Goal: Book appointment/travel/reservation

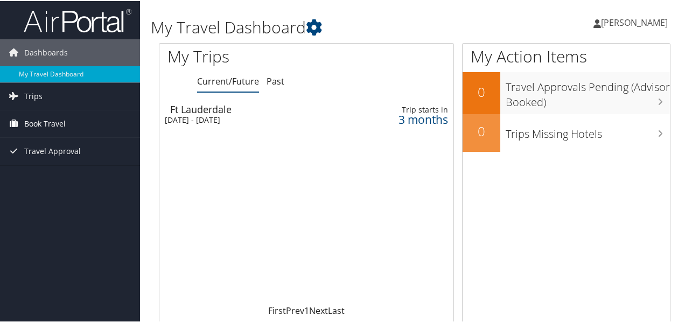
click at [67, 124] on link "Book Travel" at bounding box center [70, 122] width 140 height 27
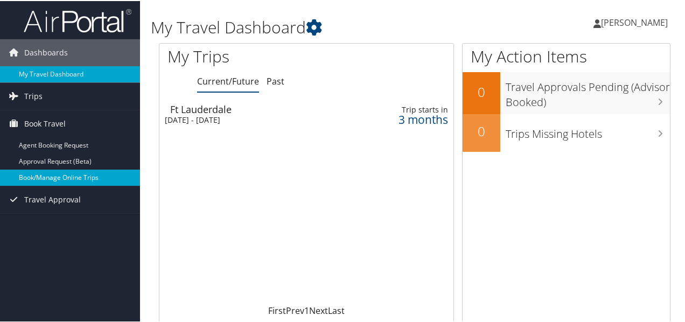
click at [99, 175] on link "Book/Manage Online Trips" at bounding box center [70, 177] width 140 height 16
click at [69, 177] on link "Book/Manage Online Trips" at bounding box center [70, 177] width 140 height 16
